Goal: Navigation & Orientation: Find specific page/section

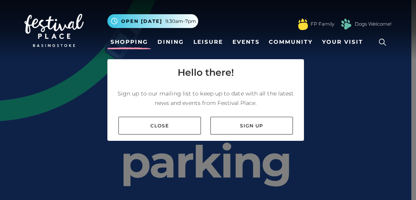
click at [132, 43] on link "Shopping" at bounding box center [129, 42] width 44 height 15
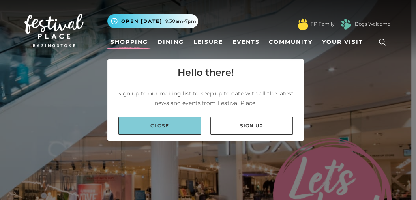
click at [160, 126] on link "Close" at bounding box center [159, 126] width 83 height 18
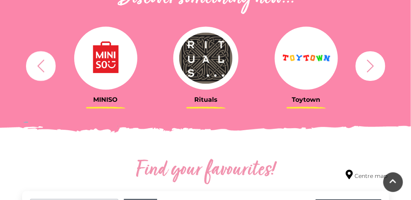
scroll to position [316, 0]
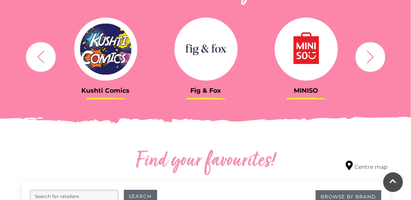
click at [372, 59] on icon "button" at bounding box center [370, 56] width 15 height 15
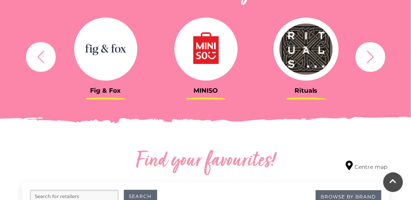
click at [372, 59] on icon "button" at bounding box center [370, 56] width 15 height 15
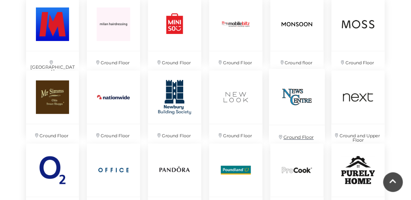
scroll to position [1263, 0]
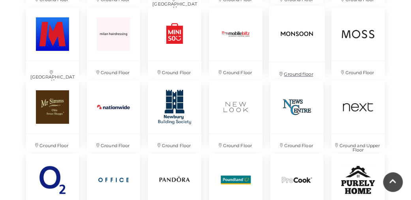
click at [293, 31] on img at bounding box center [297, 34] width 56 height 56
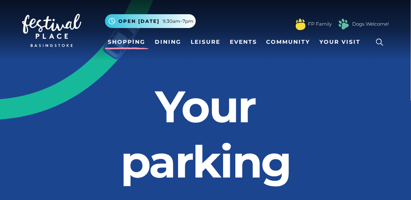
click at [119, 41] on link "Shopping" at bounding box center [127, 42] width 44 height 15
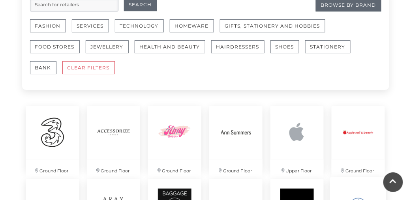
scroll to position [505, 0]
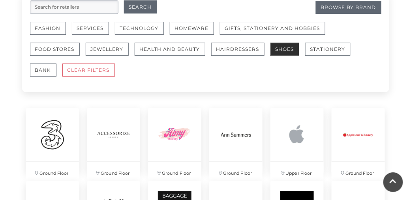
click at [283, 50] on button "Shoes" at bounding box center [284, 49] width 29 height 13
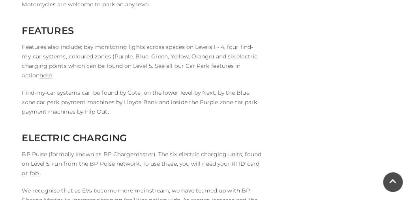
scroll to position [1557, 0]
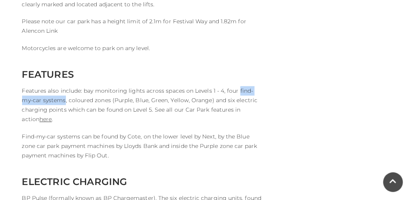
drag, startPoint x: 235, startPoint y: 77, endPoint x: 53, endPoint y: 92, distance: 183.0
click at [53, 92] on p "Features also include: bay monitoring lights across spaces on Levels 1 - 4, fou…" at bounding box center [142, 105] width 241 height 38
